Goal: Contribute content

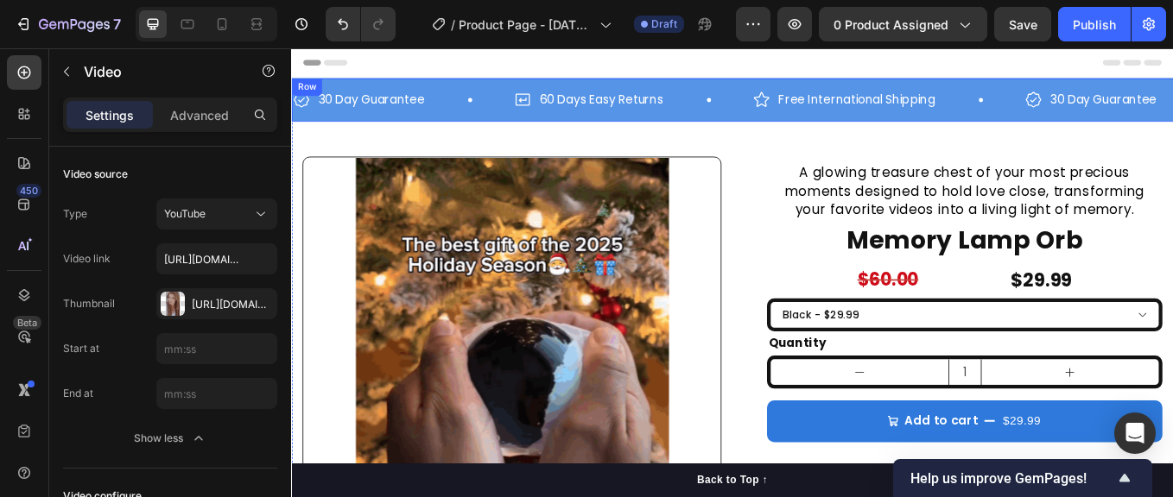
click at [504, 367] on img at bounding box center [550, 422] width 491 height 491
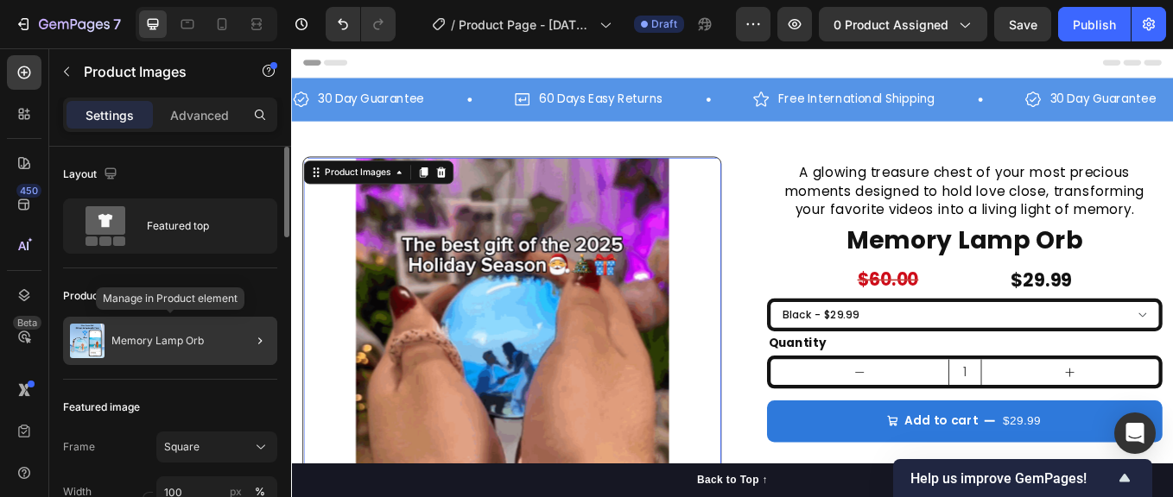
click at [193, 337] on p "Memory Lamp Orb" at bounding box center [157, 341] width 92 height 12
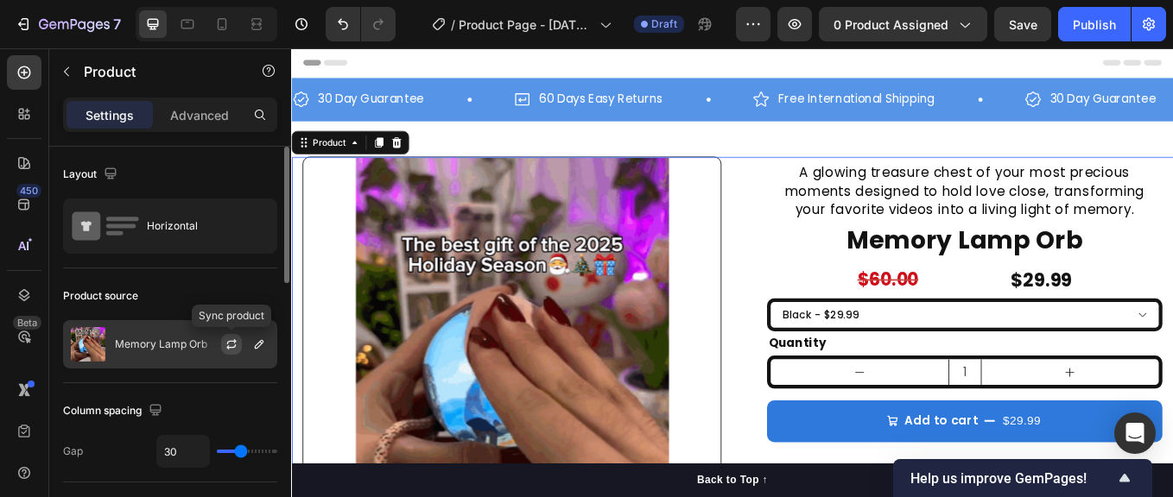
click at [228, 343] on icon "button" at bounding box center [231, 341] width 9 height 5
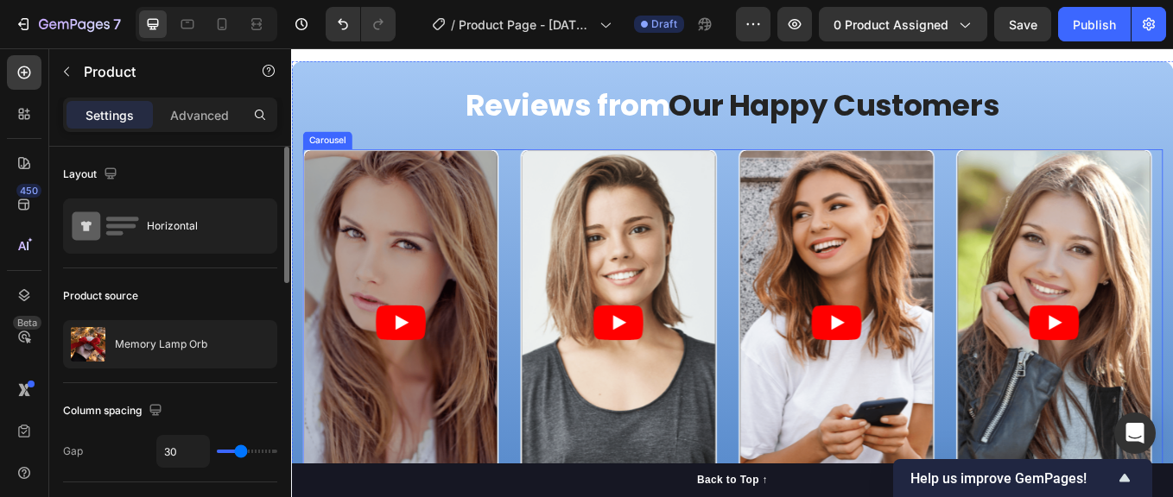
scroll to position [1497, 0]
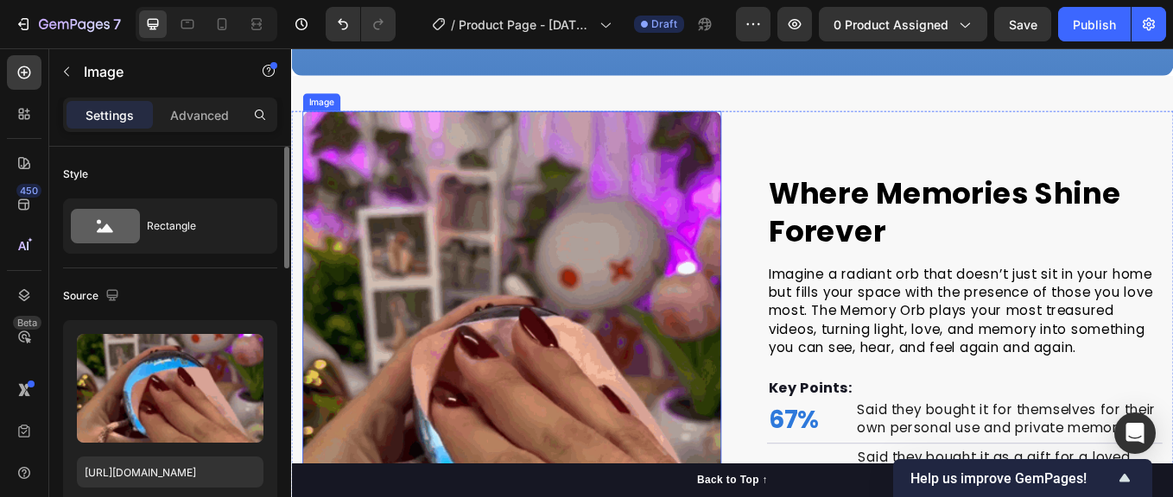
click at [578, 342] on img at bounding box center [550, 451] width 492 height 656
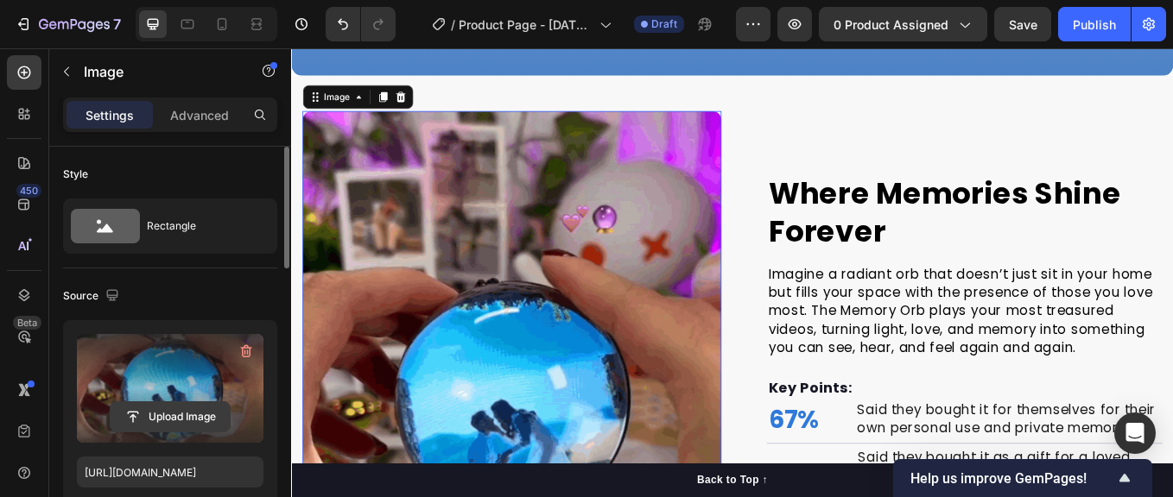
click at [160, 438] on label at bounding box center [170, 388] width 187 height 109
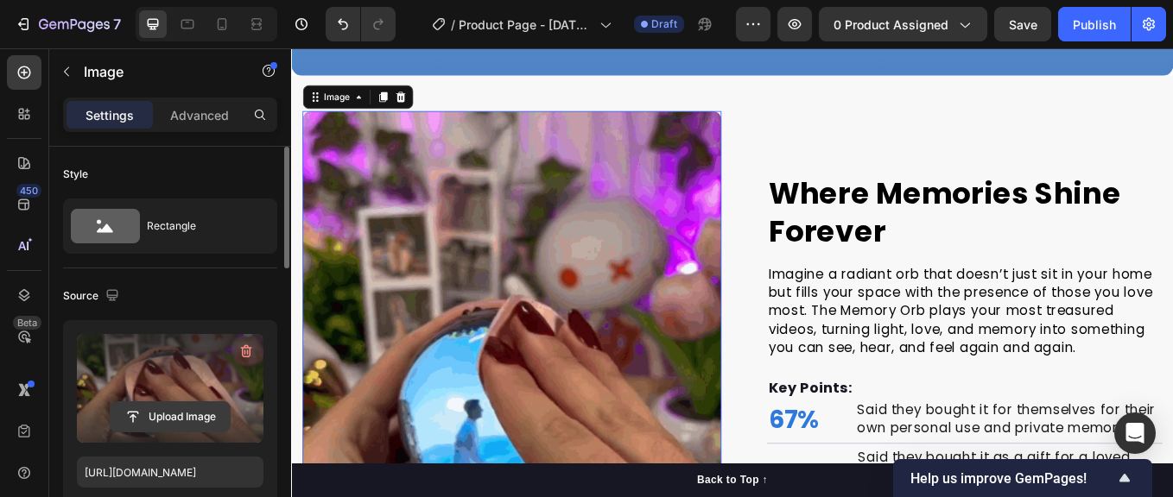
click at [160, 432] on input "file" at bounding box center [170, 416] width 119 height 29
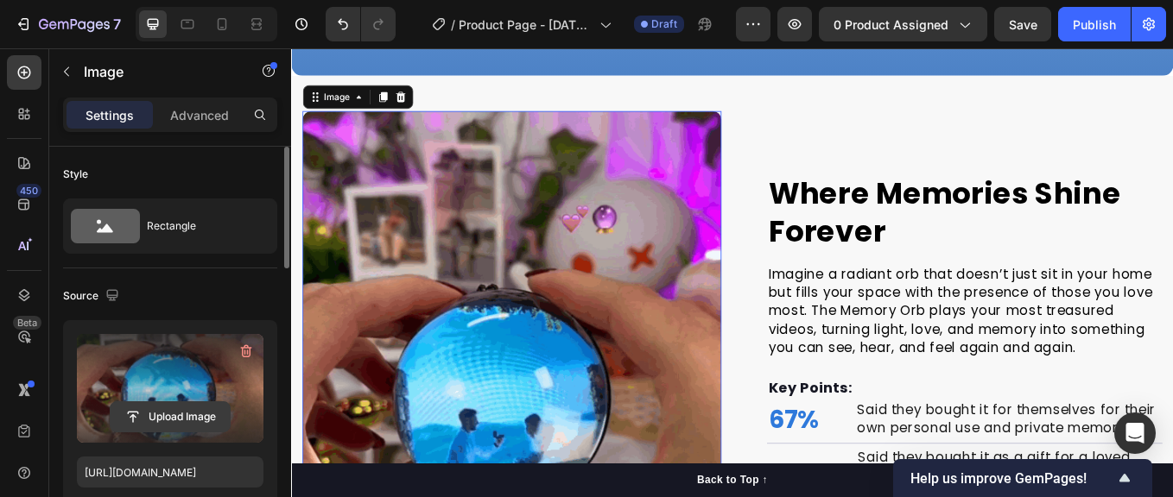
click at [155, 416] on input "file" at bounding box center [170, 416] width 119 height 29
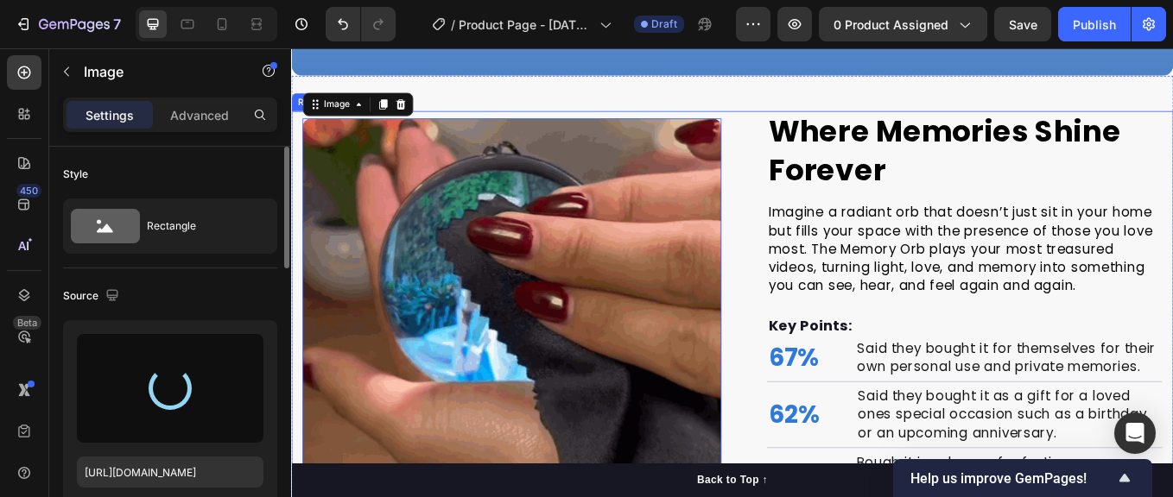
type input "[URL][DOMAIN_NAME]"
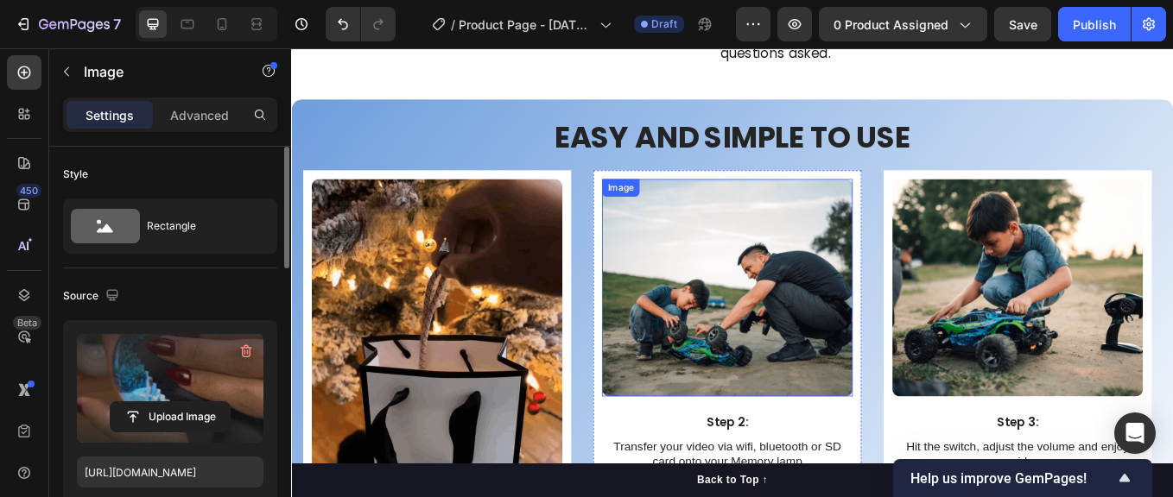
scroll to position [3426, 0]
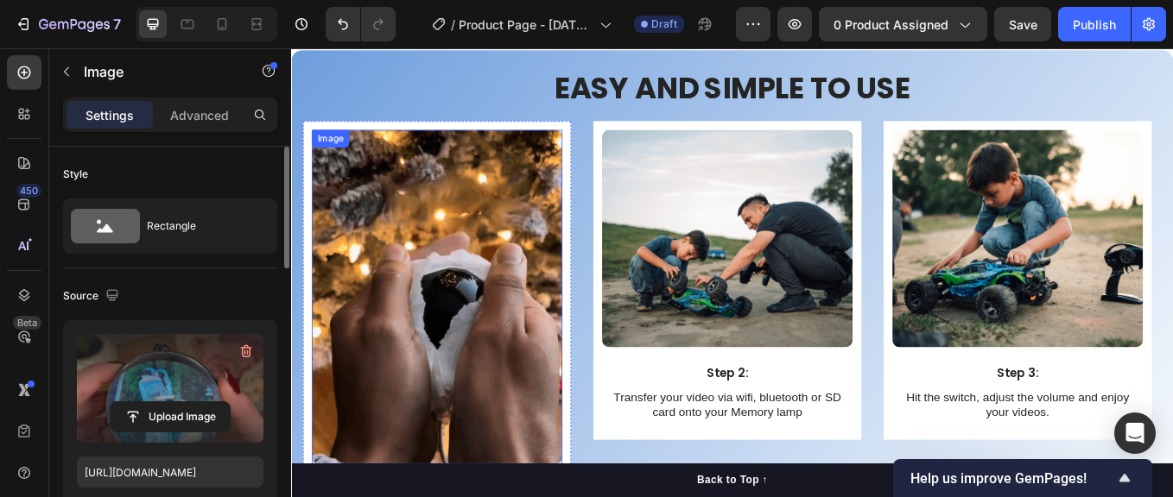
click at [463, 313] on img at bounding box center [461, 341] width 294 height 393
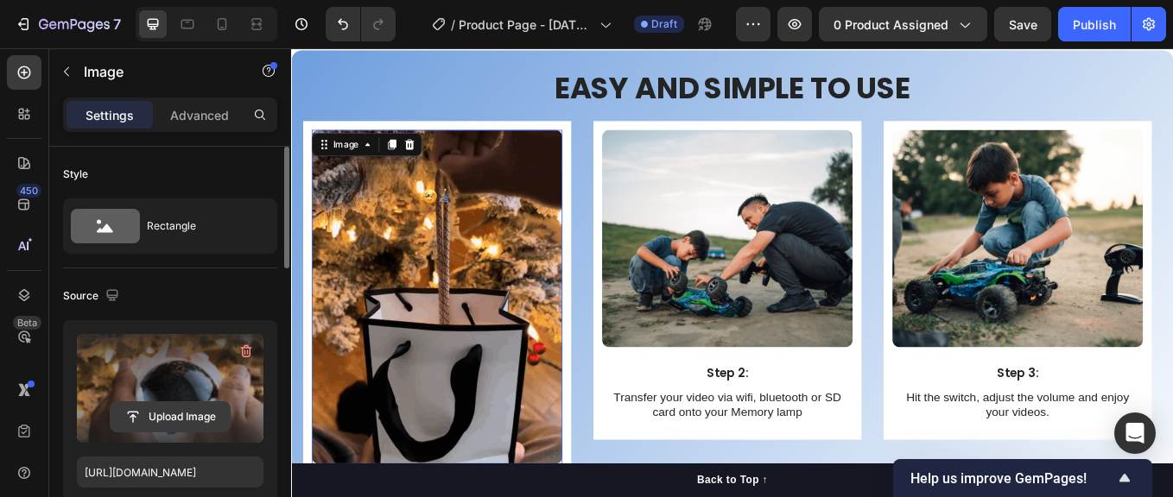
click at [178, 412] on input "file" at bounding box center [170, 416] width 119 height 29
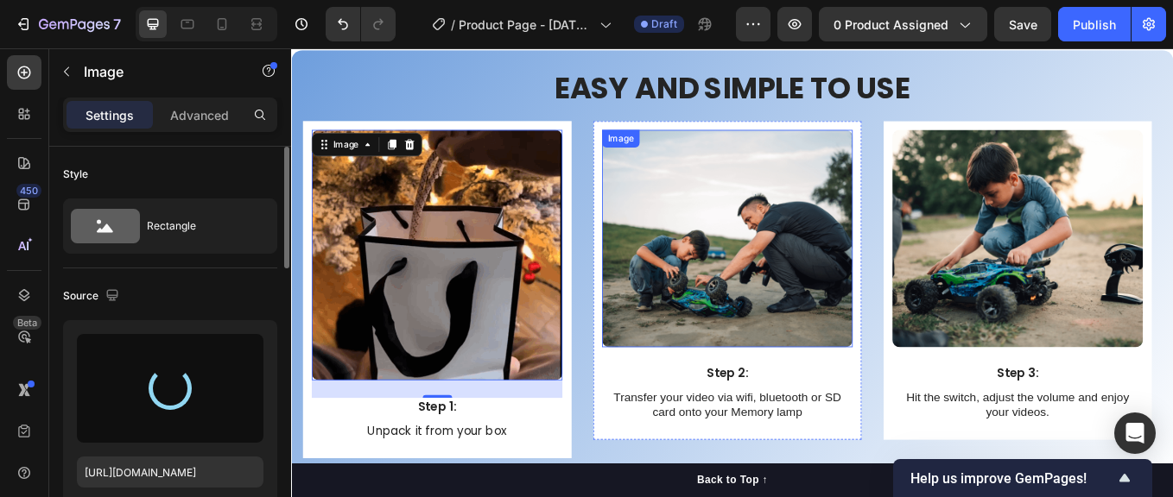
type input "[URL][DOMAIN_NAME]"
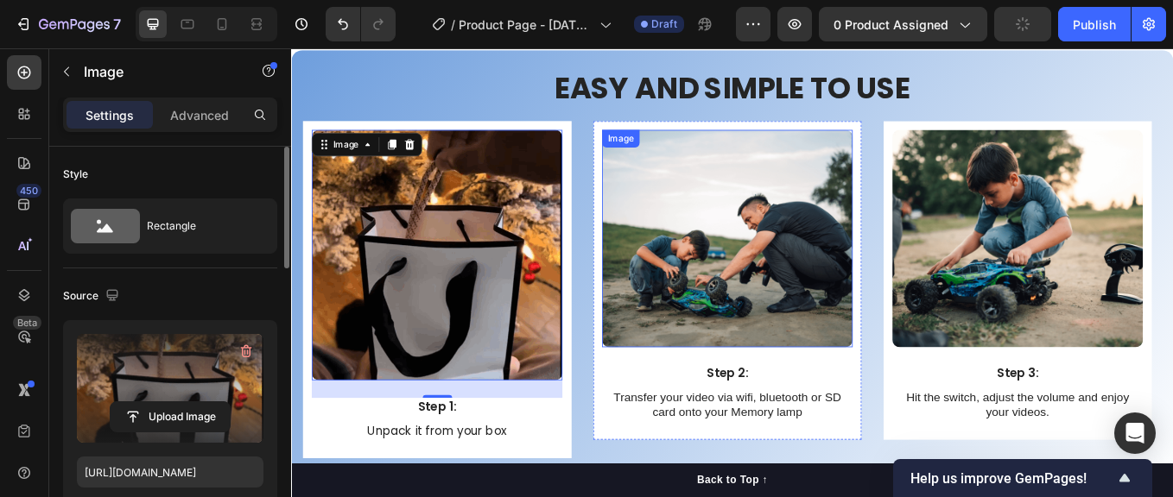
click at [859, 340] on img at bounding box center [802, 273] width 294 height 256
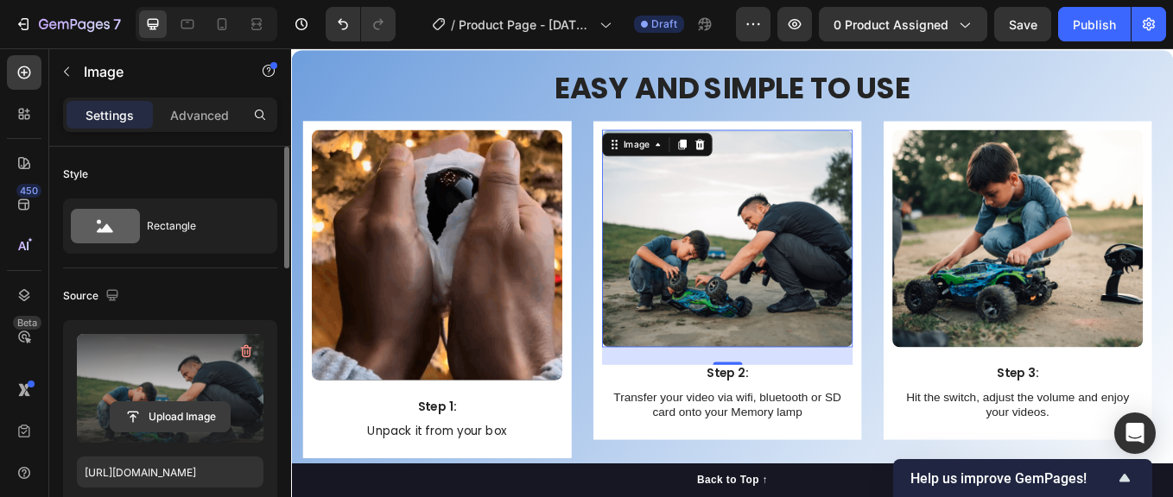
click at [173, 410] on input "file" at bounding box center [170, 416] width 119 height 29
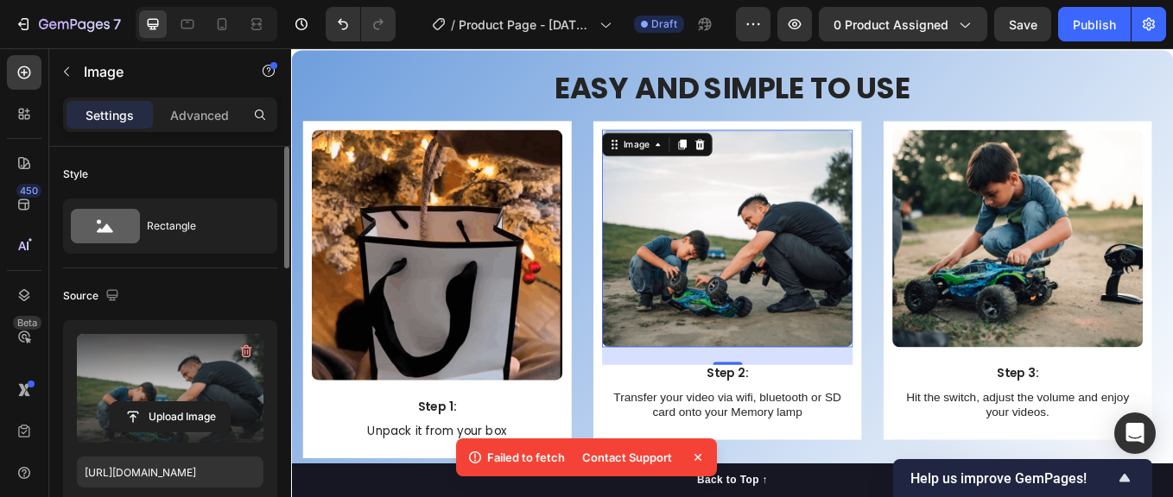
click at [699, 456] on icon at bounding box center [697, 457] width 7 height 7
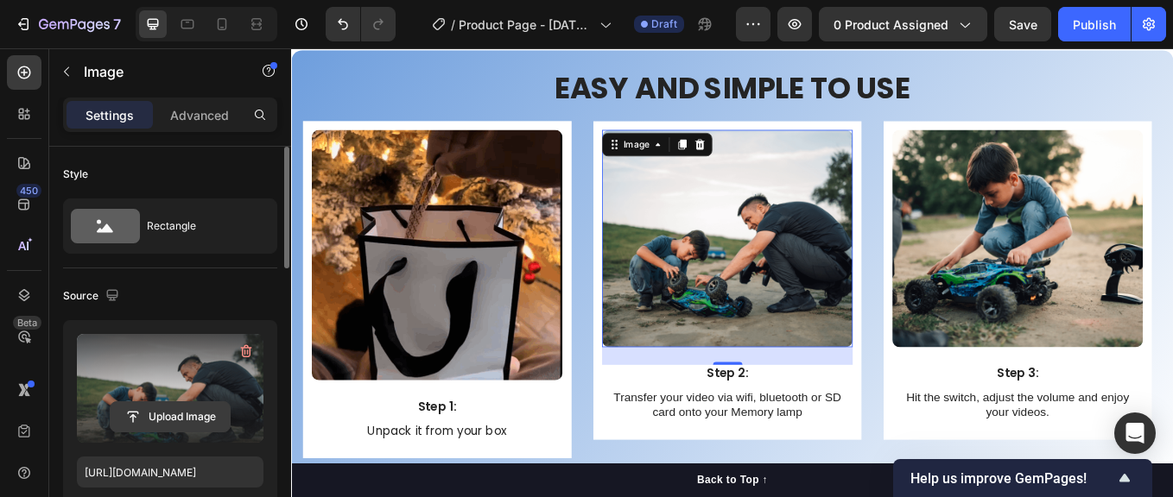
click at [182, 409] on input "file" at bounding box center [170, 416] width 119 height 29
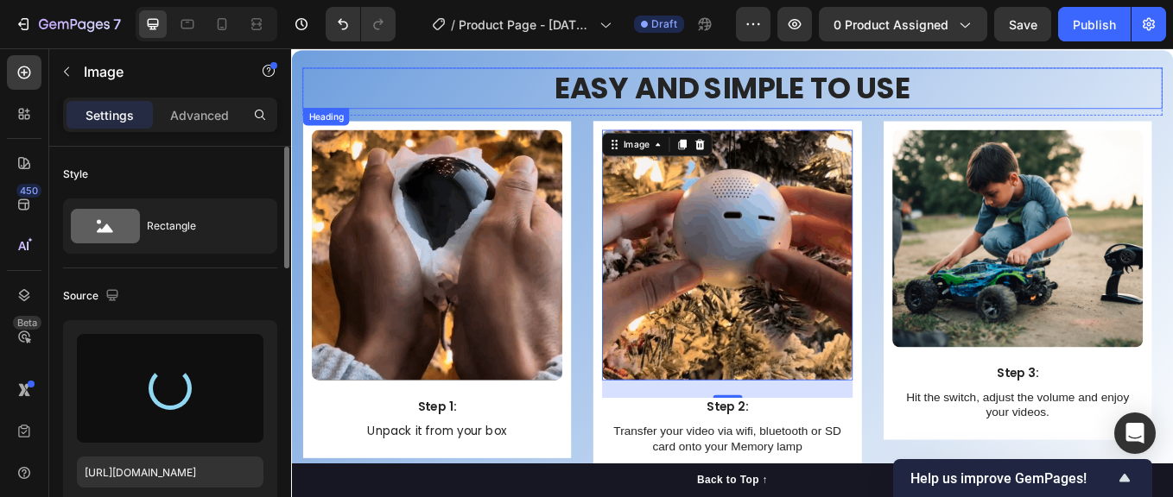
type input "[URL][DOMAIN_NAME]"
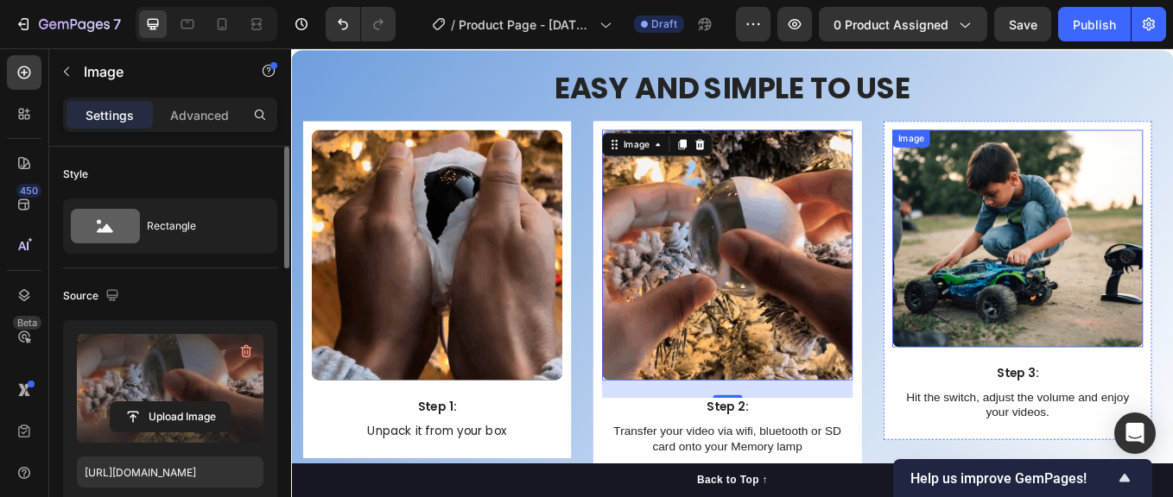
click at [1163, 278] on img at bounding box center [1144, 273] width 294 height 256
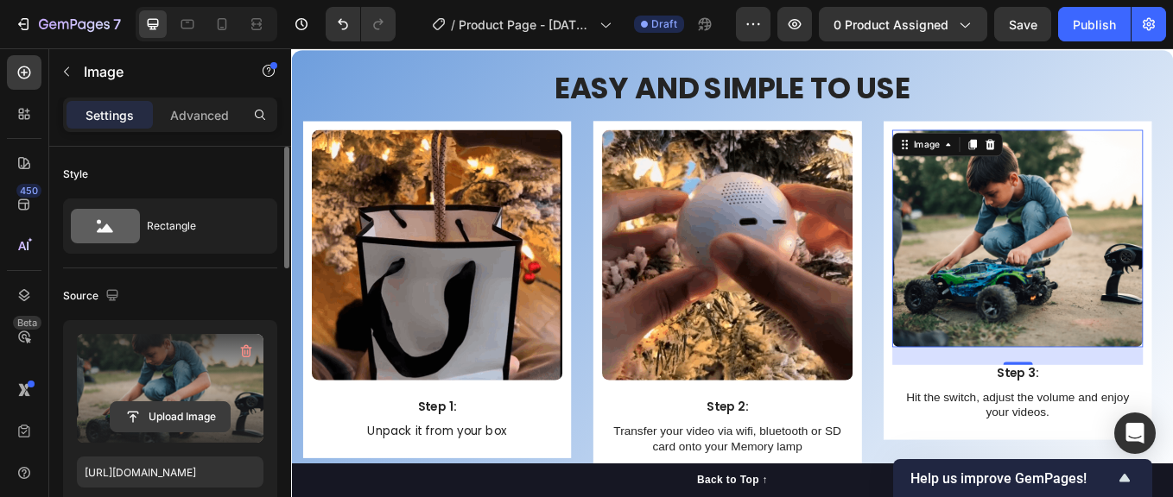
click at [166, 417] on input "file" at bounding box center [170, 416] width 119 height 29
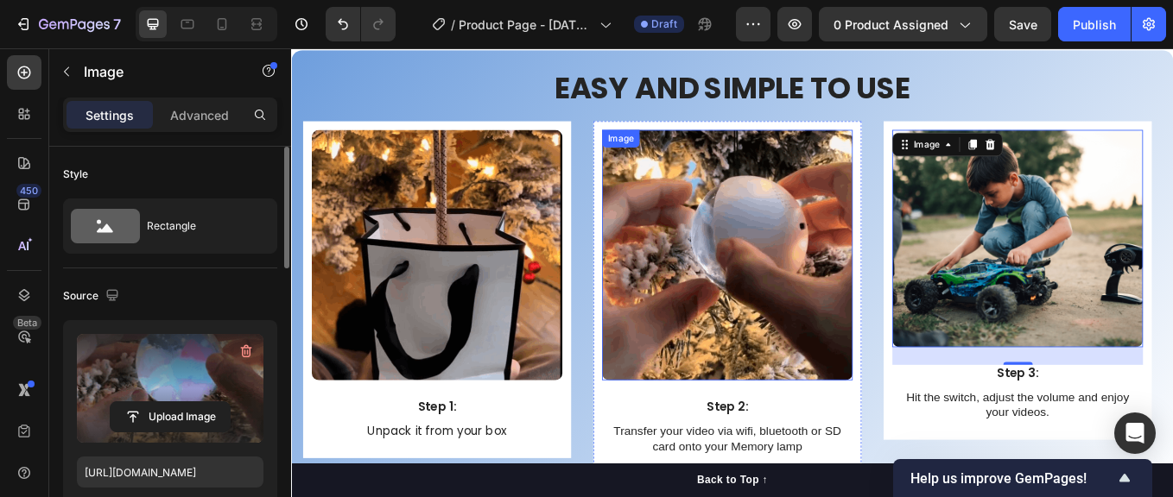
type input "[URL][DOMAIN_NAME]"
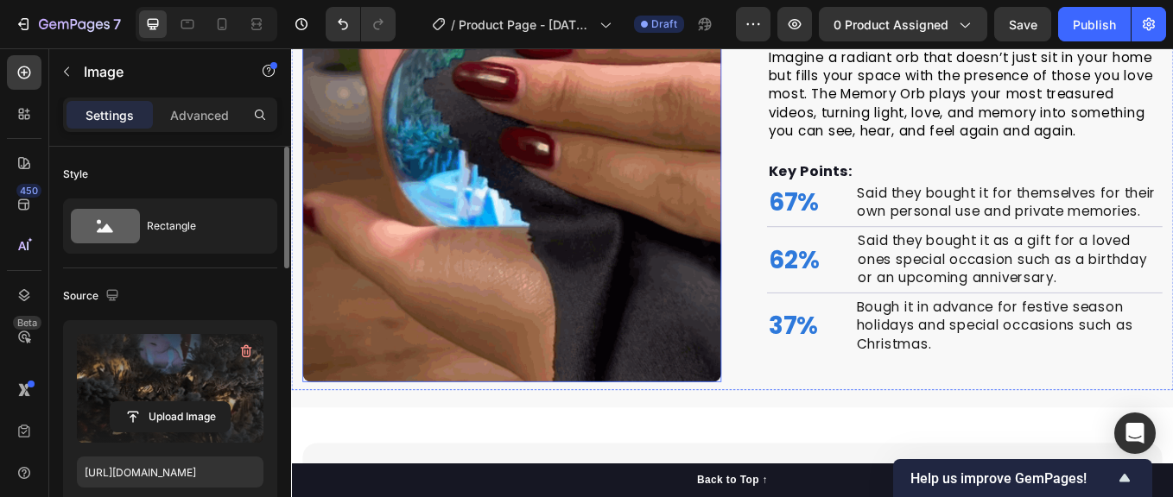
scroll to position [1668, 0]
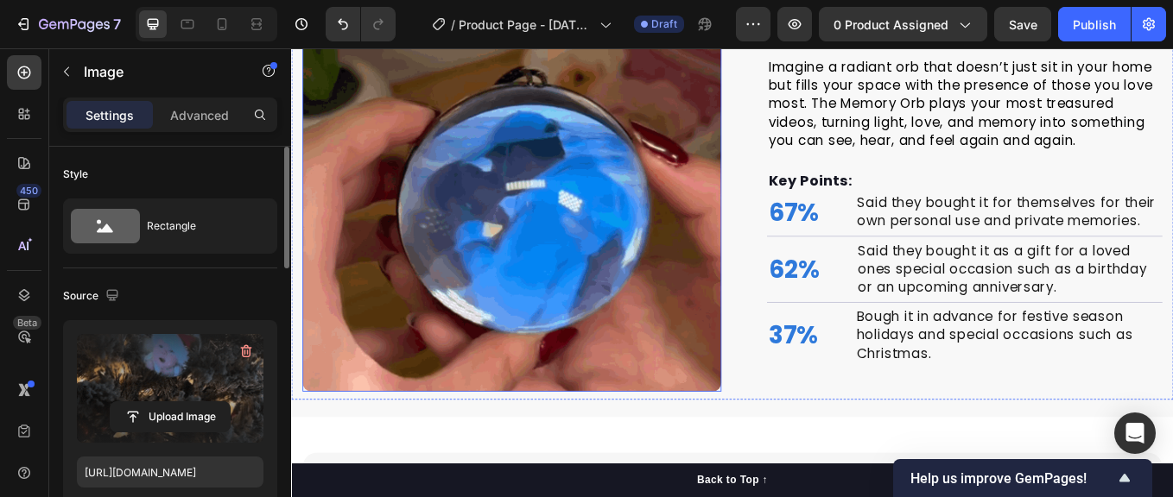
click at [508, 161] on img at bounding box center [550, 206] width 492 height 492
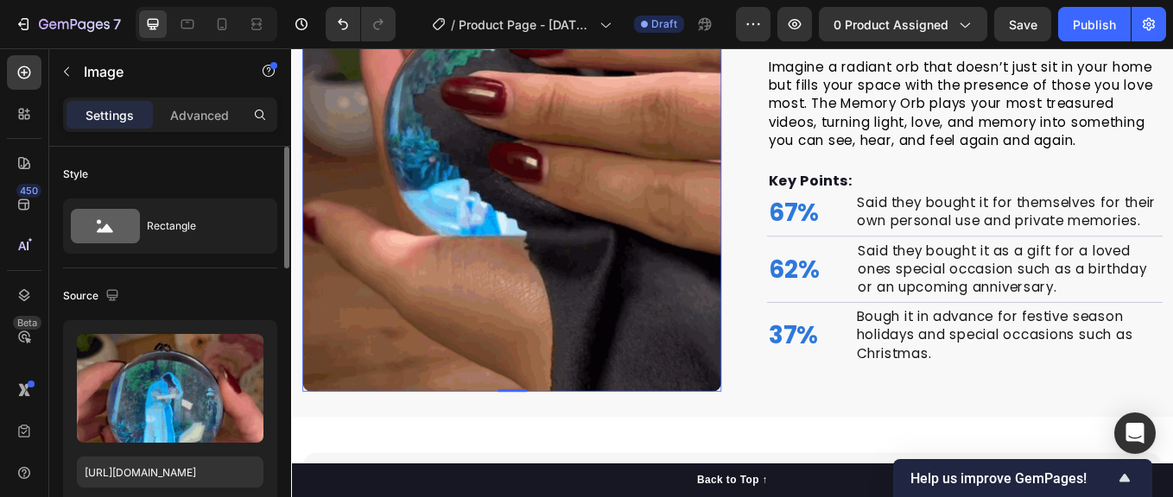
click at [509, 161] on img at bounding box center [550, 206] width 492 height 492
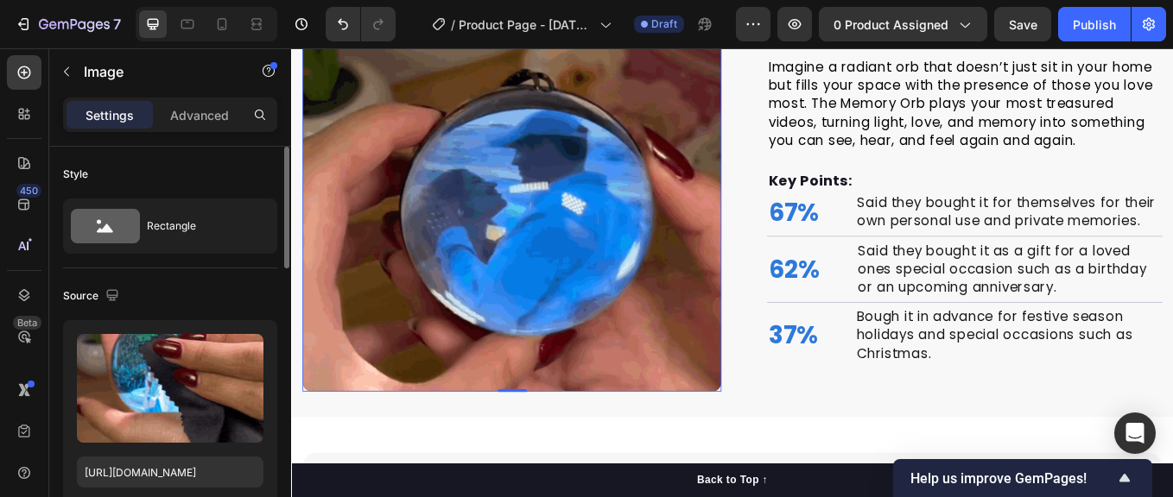
click at [509, 160] on img at bounding box center [550, 206] width 492 height 492
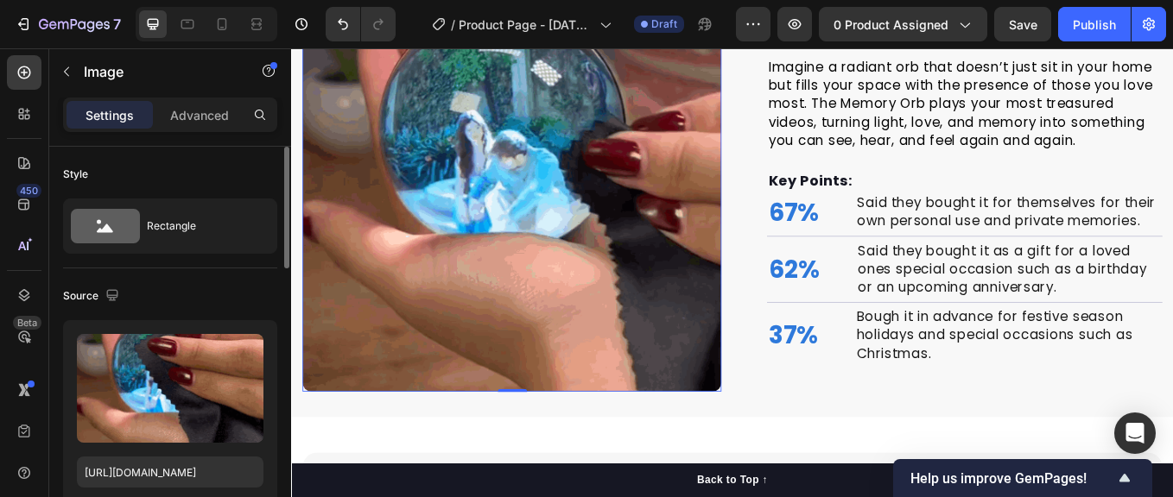
click at [506, 176] on img at bounding box center [550, 206] width 492 height 492
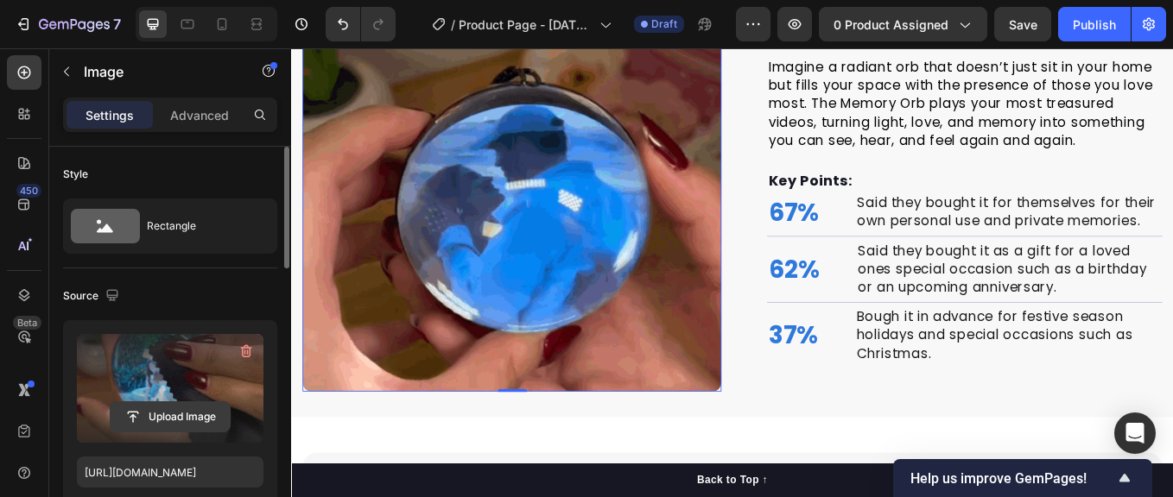
click at [158, 414] on input "file" at bounding box center [170, 416] width 119 height 29
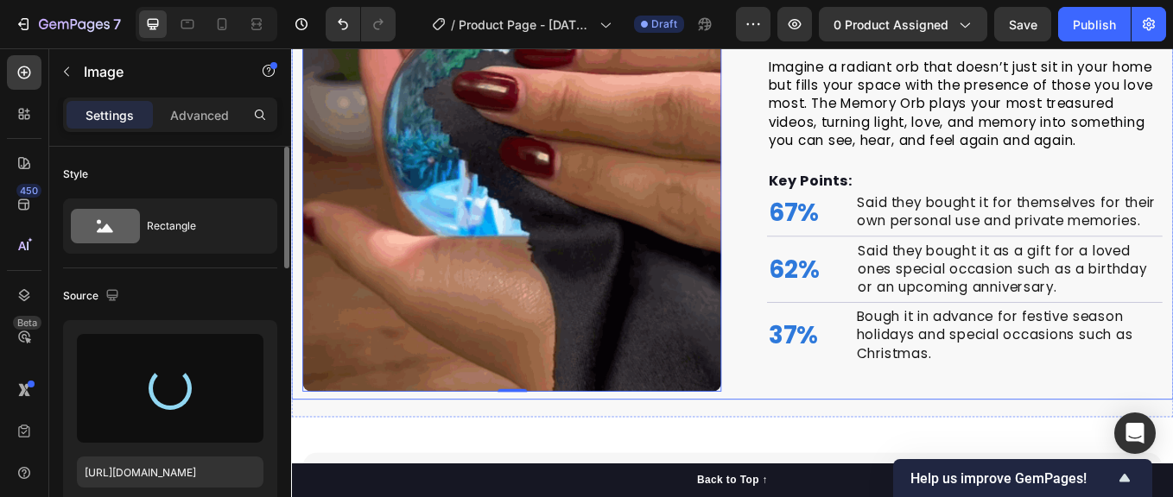
type input "[URL][DOMAIN_NAME]"
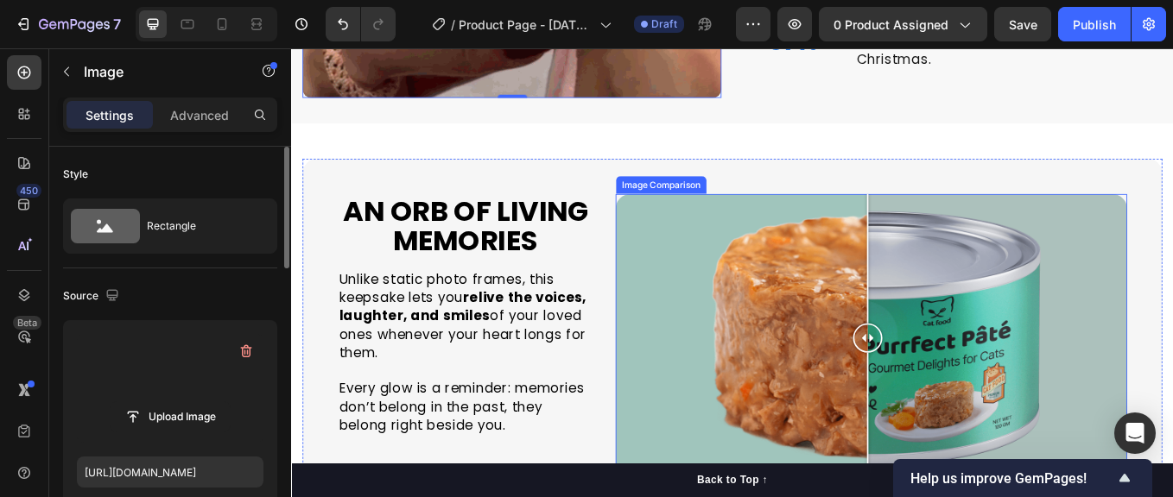
scroll to position [2015, 0]
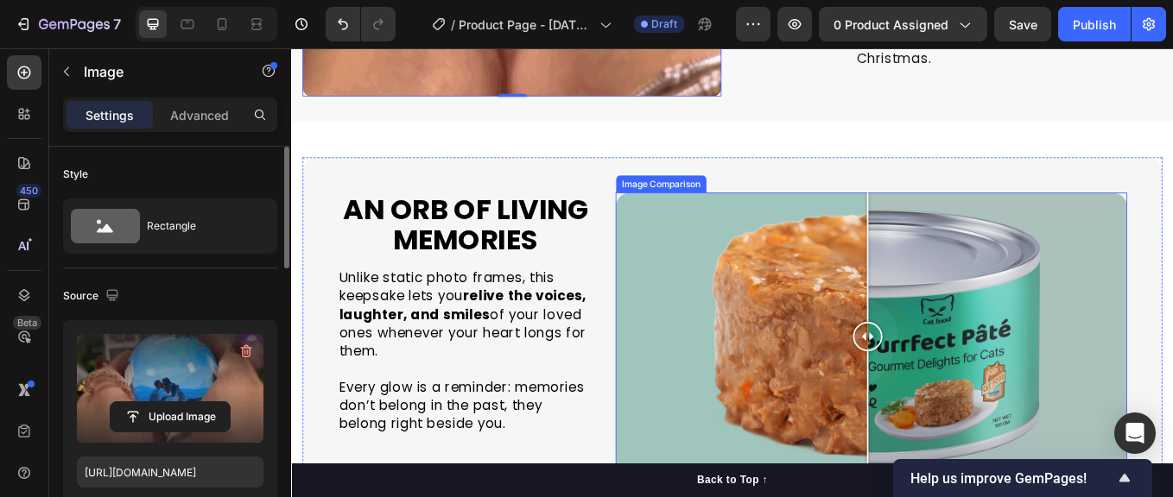
click at [1069, 334] on div at bounding box center [972, 387] width 601 height 339
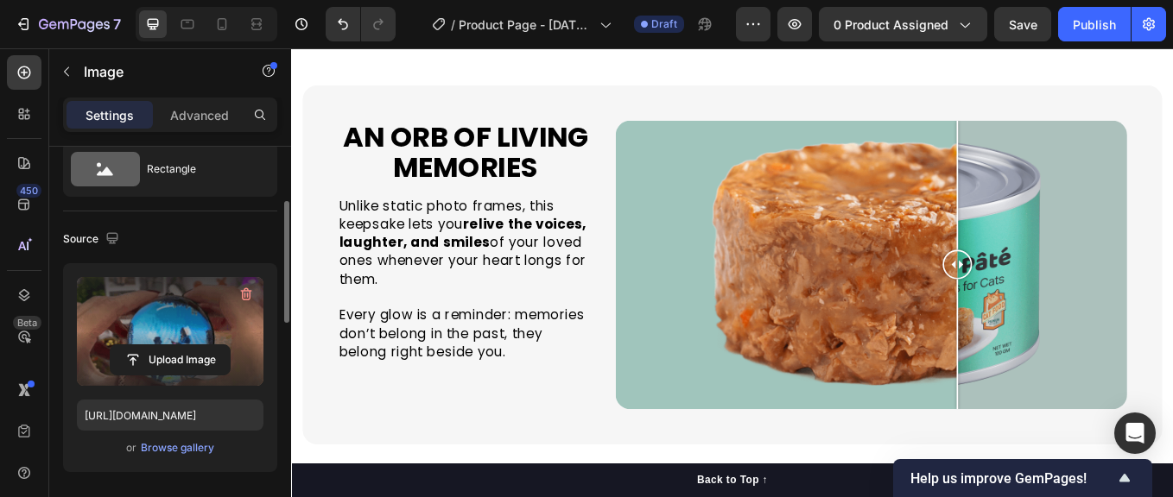
scroll to position [85, 0]
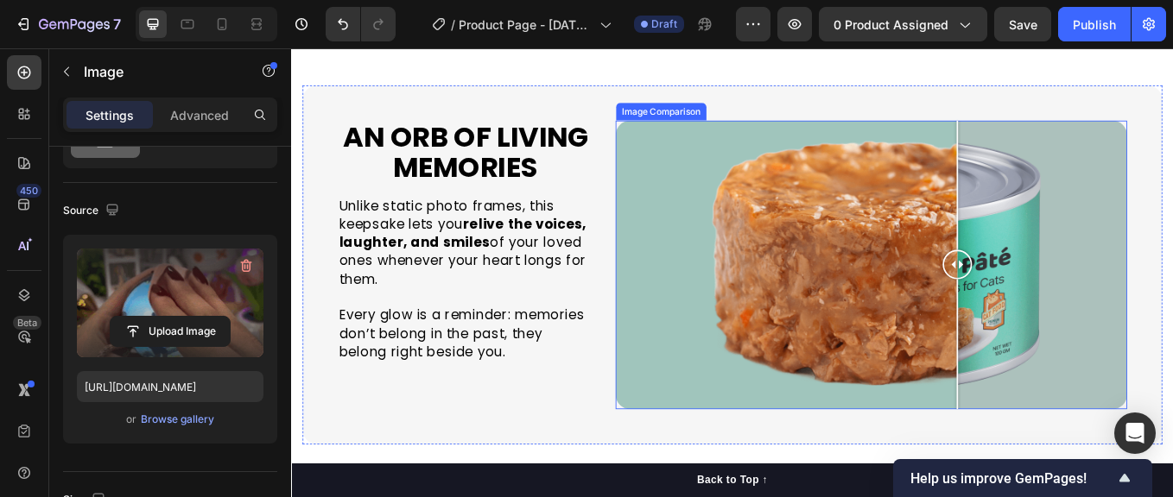
click at [1172, 351] on div at bounding box center [972, 303] width 601 height 339
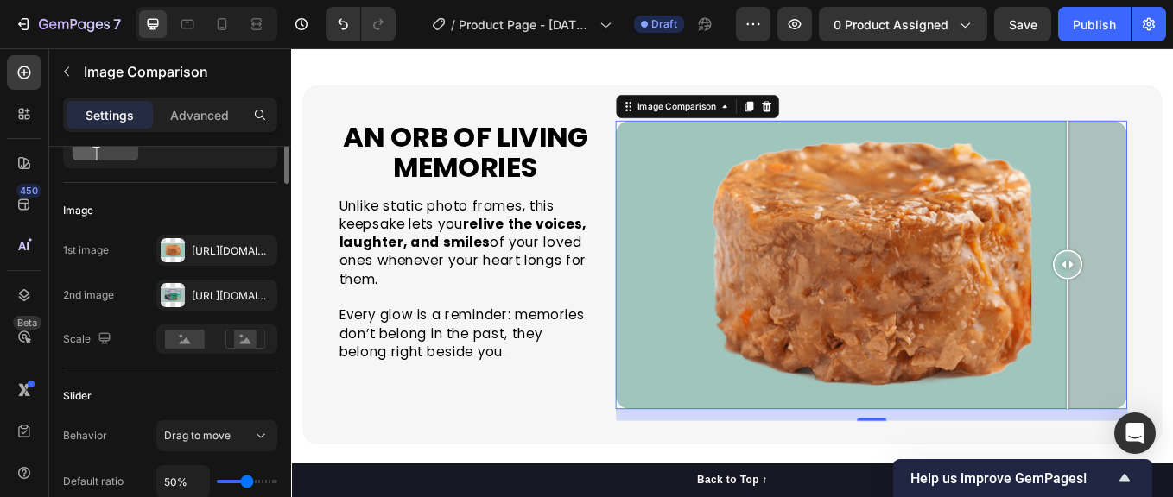
scroll to position [0, 0]
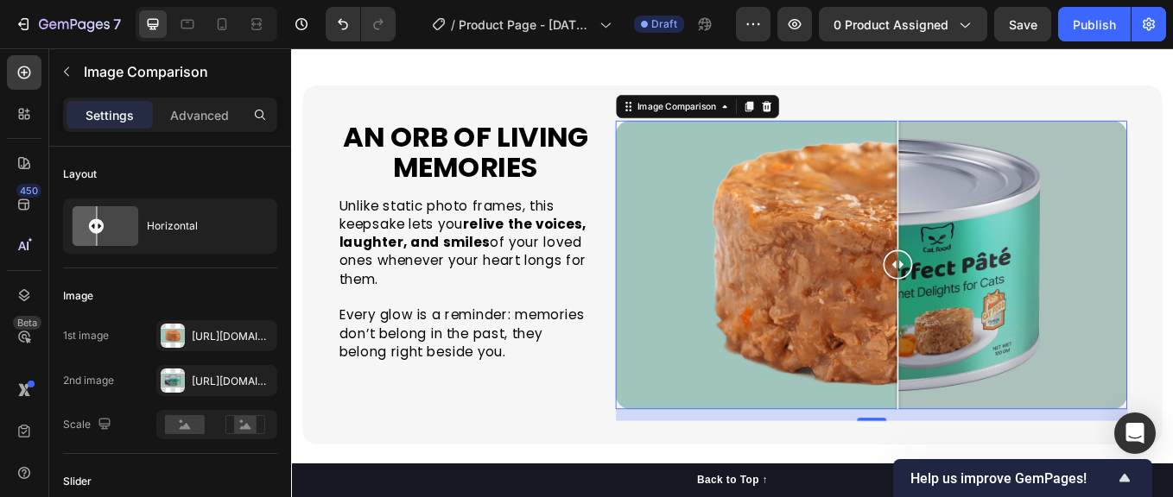
drag, startPoint x: 1074, startPoint y: 322, endPoint x: 995, endPoint y: 329, distance: 79.7
click at [995, 329] on div at bounding box center [972, 303] width 601 height 339
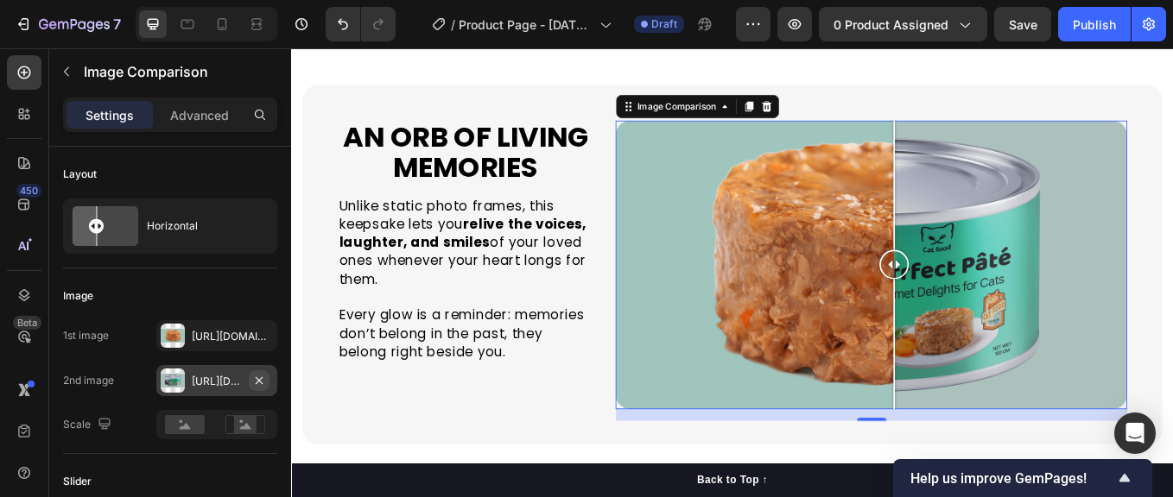
click at [255, 383] on icon "button" at bounding box center [259, 381] width 14 height 14
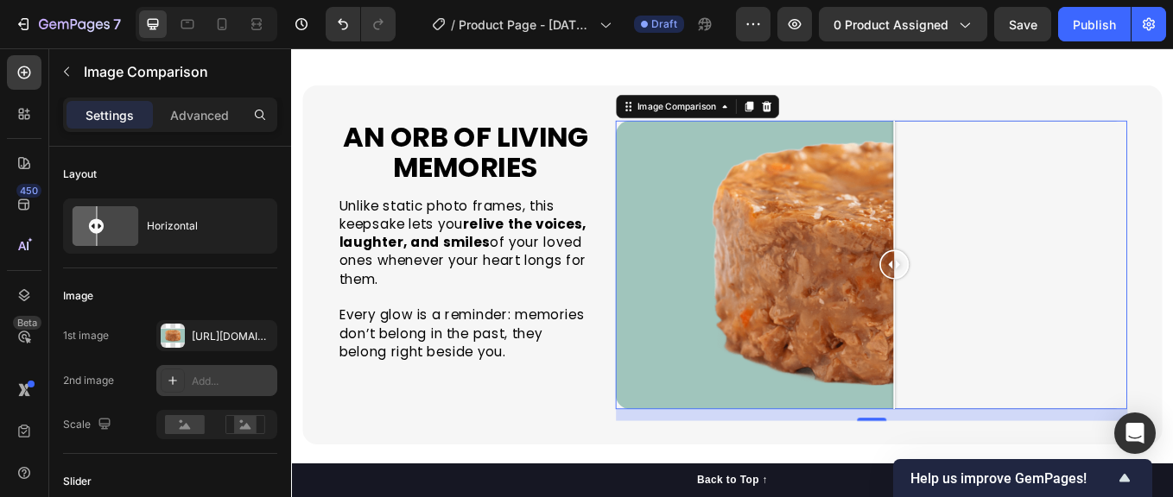
click at [172, 379] on icon at bounding box center [173, 381] width 14 height 14
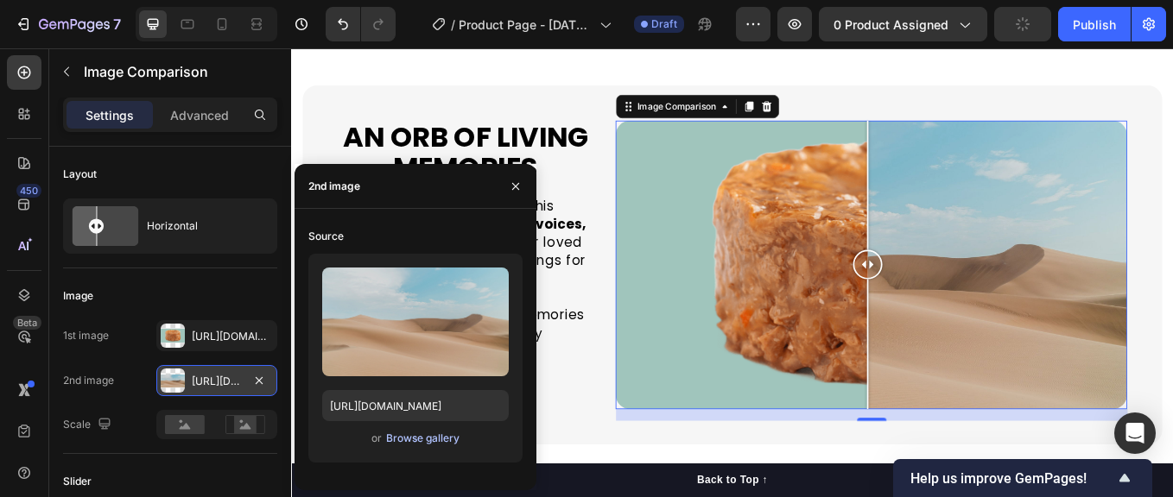
click at [406, 439] on div "Browse gallery" at bounding box center [422, 439] width 73 height 16
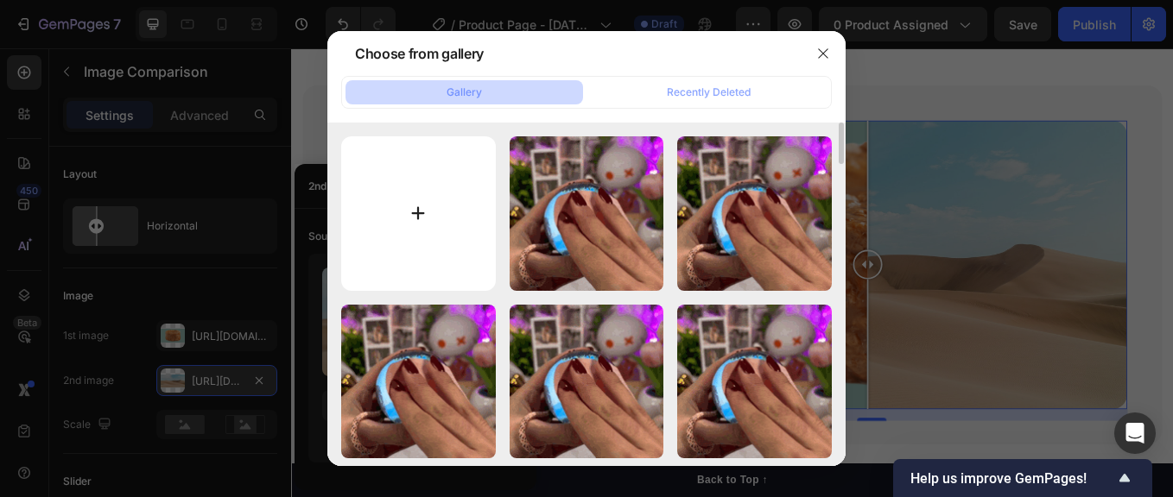
click at [417, 206] on input "file" at bounding box center [418, 213] width 155 height 155
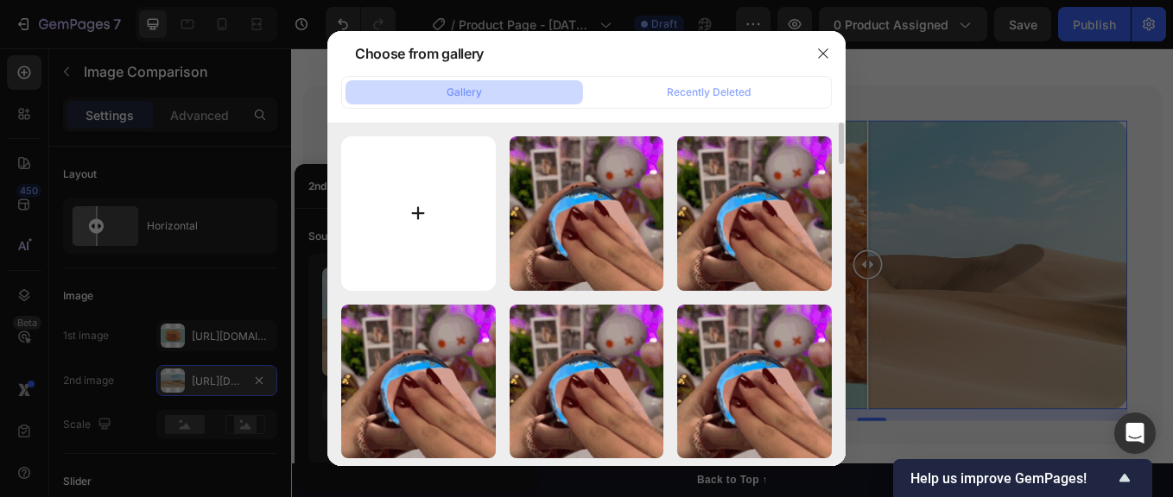
type input "C:\fakepath\lv_0_20250928043942.gif"
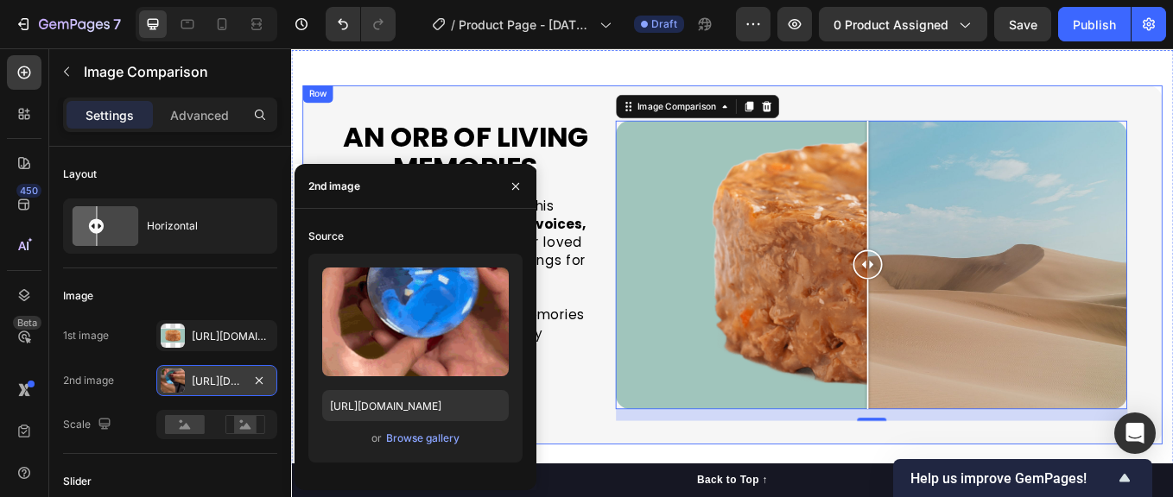
type input "[URL][DOMAIN_NAME]"
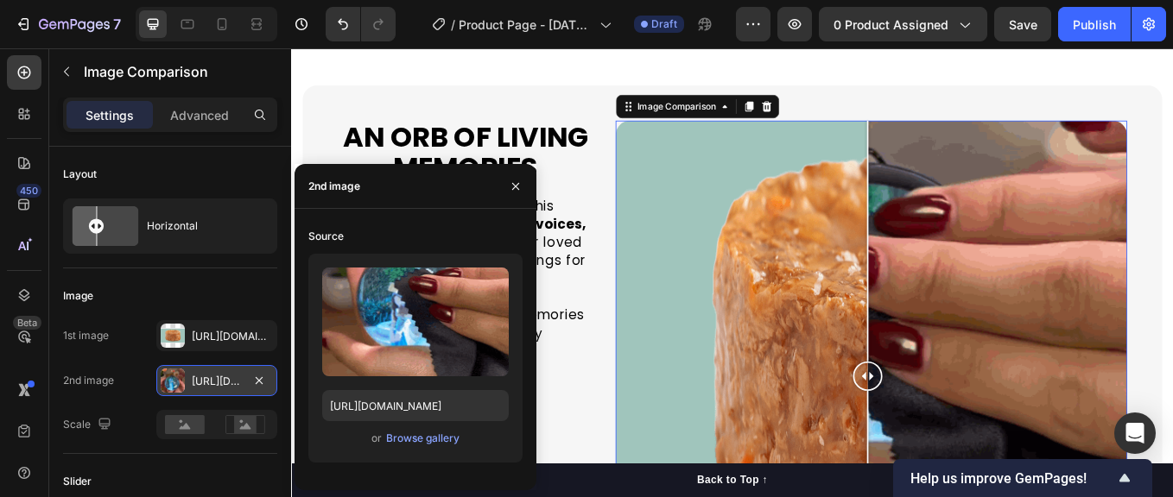
scroll to position [2214, 0]
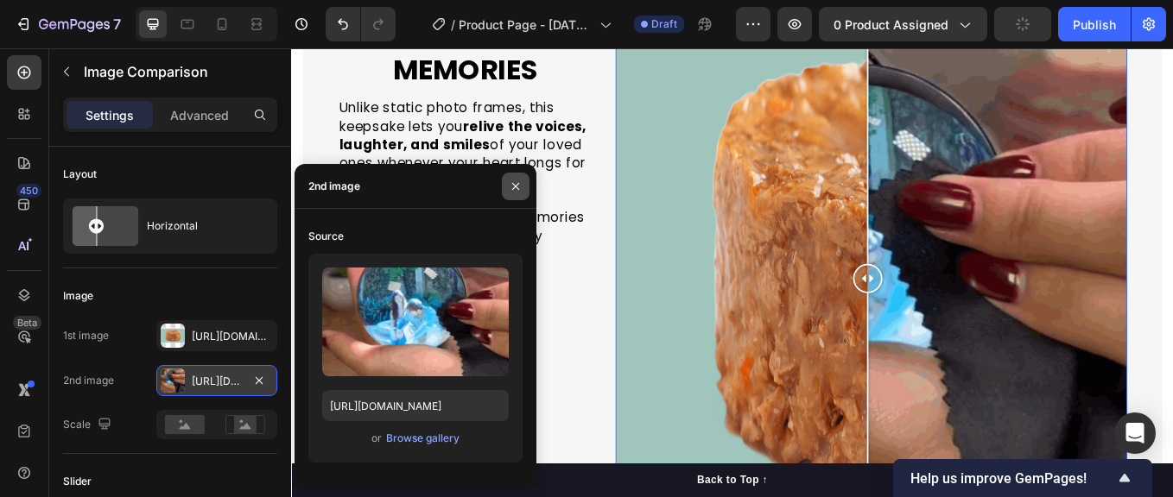
drag, startPoint x: 518, startPoint y: 186, endPoint x: 345, endPoint y: 186, distance: 172.7
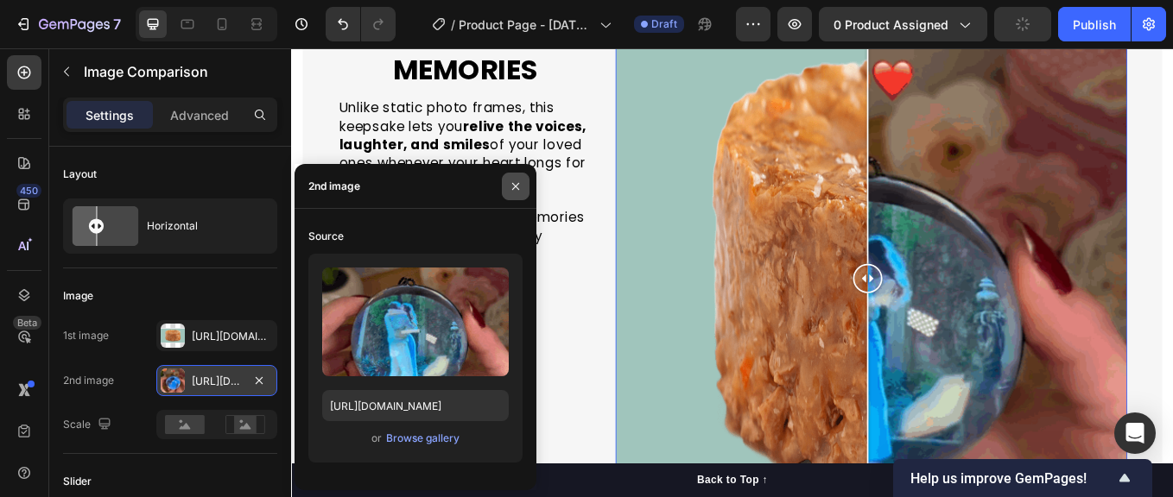
click at [518, 186] on icon "button" at bounding box center [516, 187] width 14 height 14
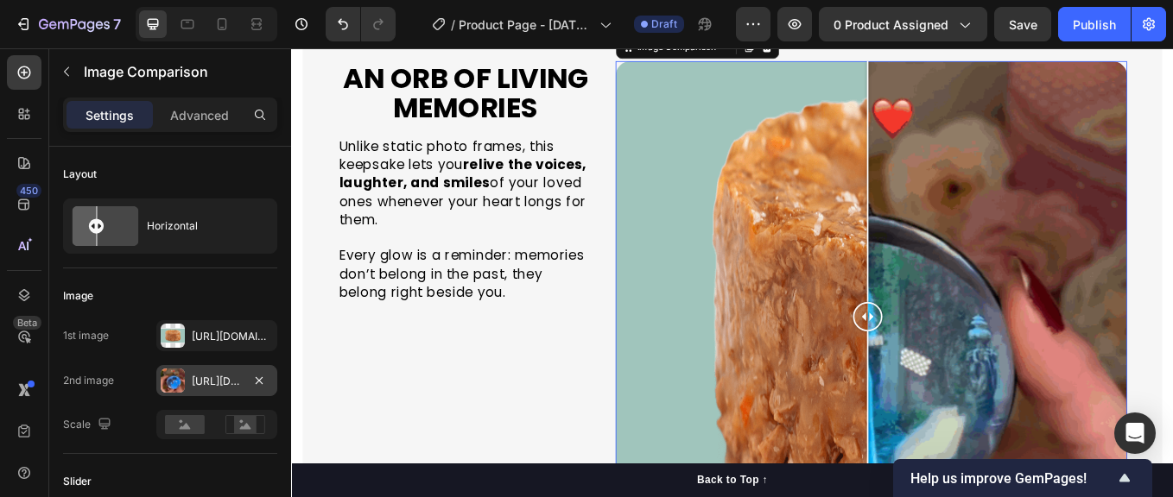
scroll to position [2099, 0]
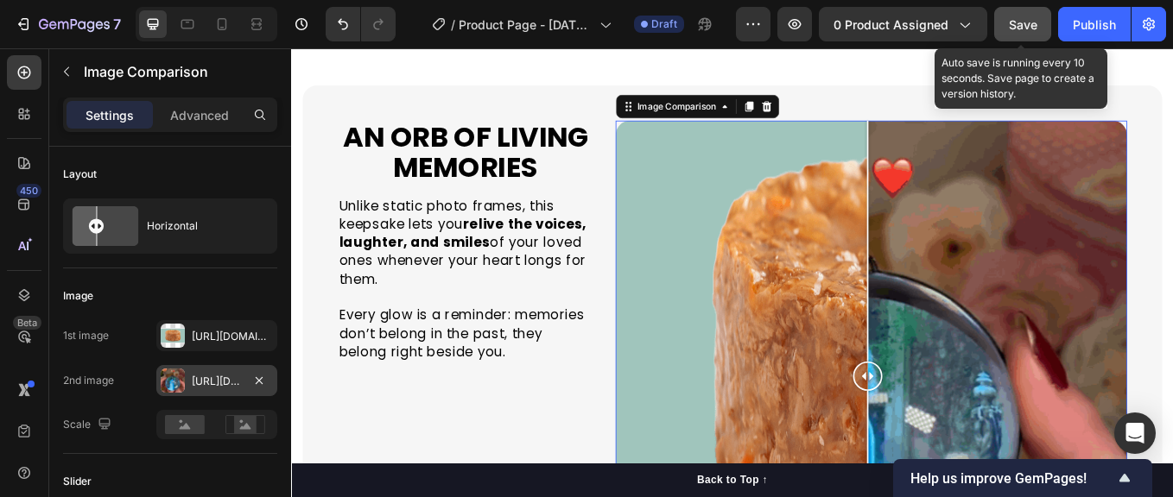
click at [1016, 24] on span "Save" at bounding box center [1023, 24] width 28 height 15
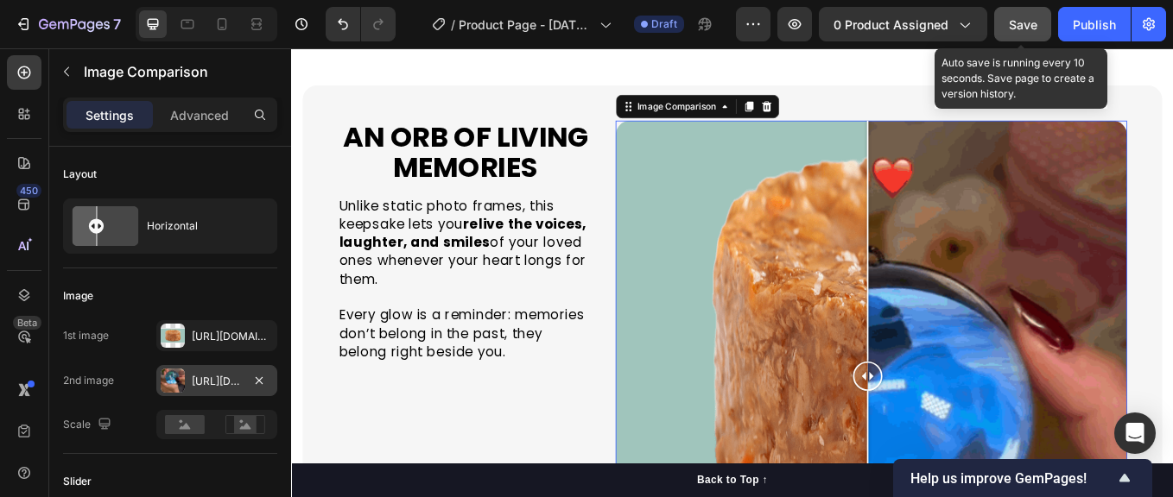
click at [1027, 18] on span "Save" at bounding box center [1023, 24] width 28 height 15
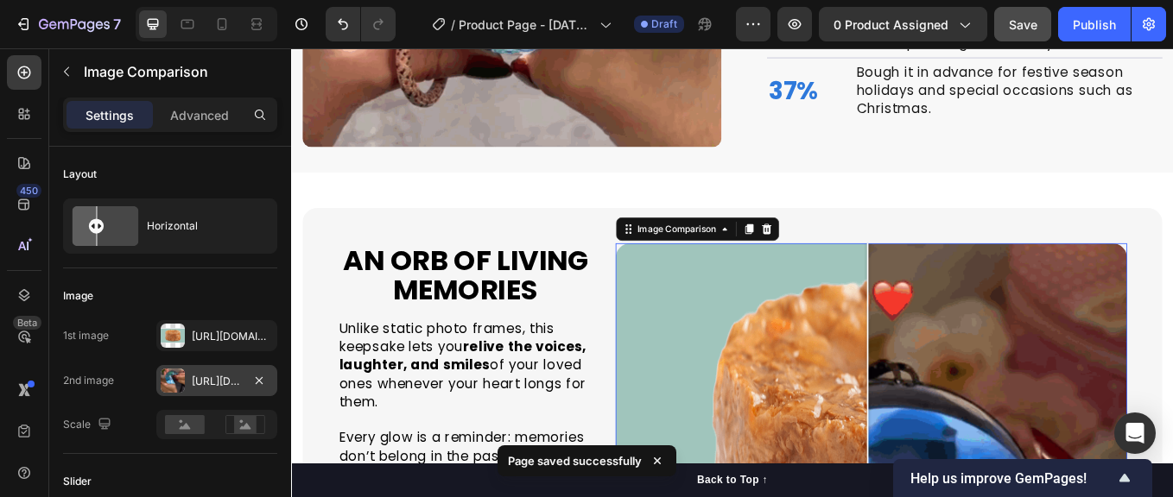
scroll to position [1840, 0]
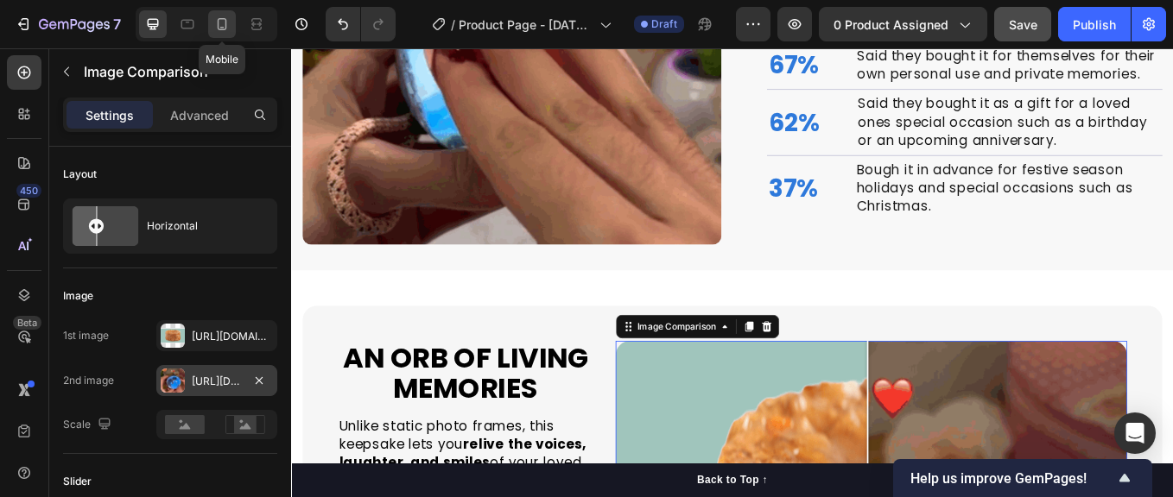
click at [218, 21] on icon at bounding box center [222, 24] width 9 height 12
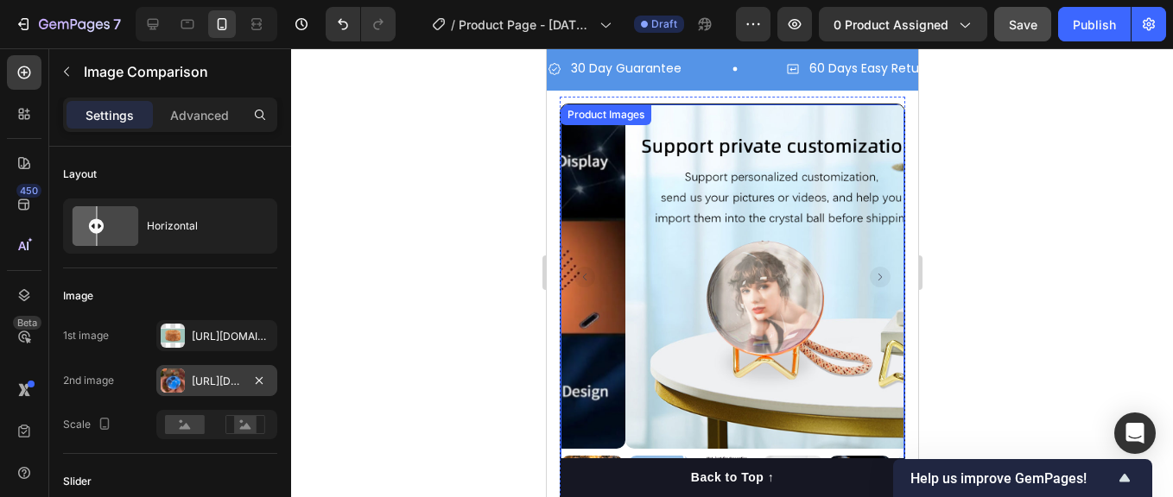
scroll to position [95, 0]
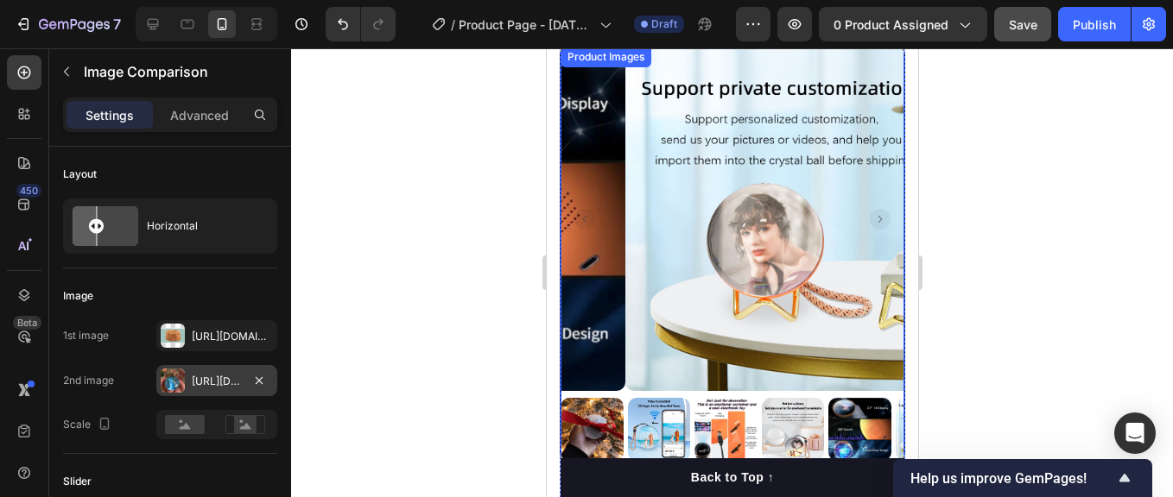
click at [587, 403] on img at bounding box center [591, 429] width 63 height 63
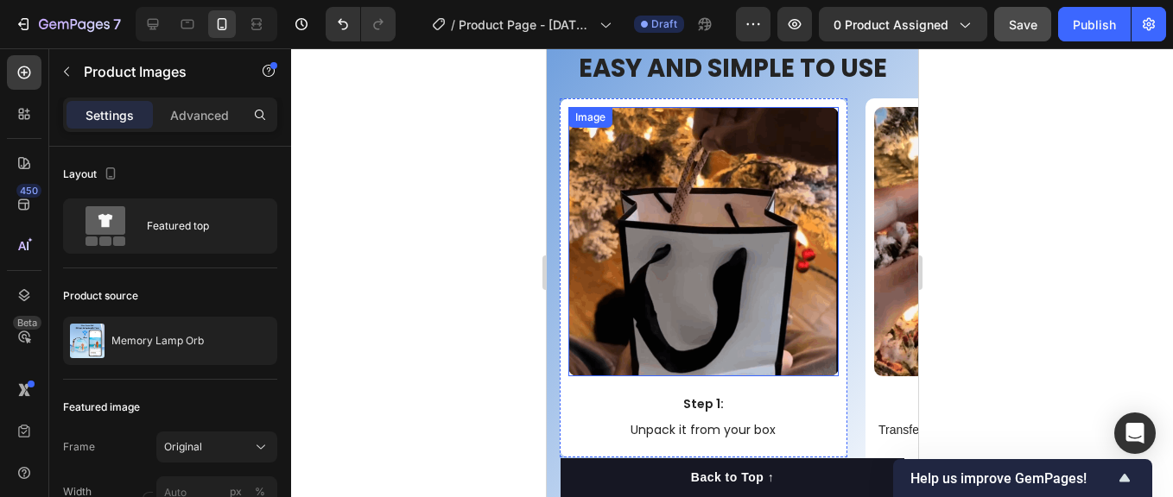
scroll to position [4672, 0]
